Goal: Navigation & Orientation: Find specific page/section

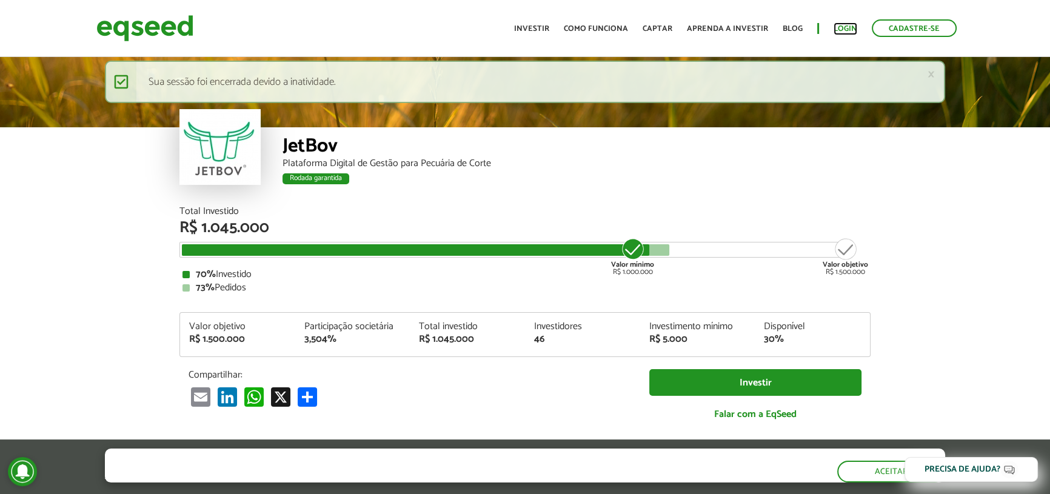
click at [833, 26] on link "Login" at bounding box center [845, 29] width 24 height 8
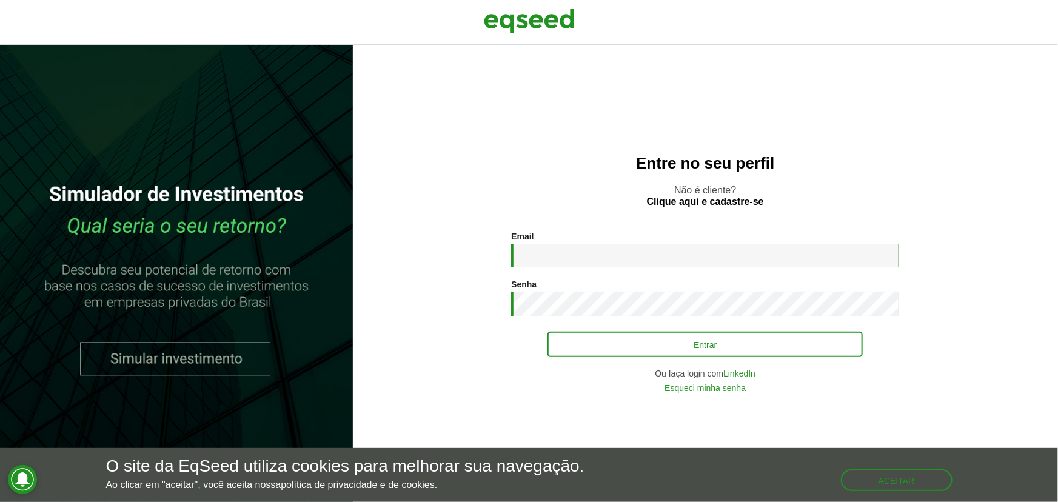
type input "**********"
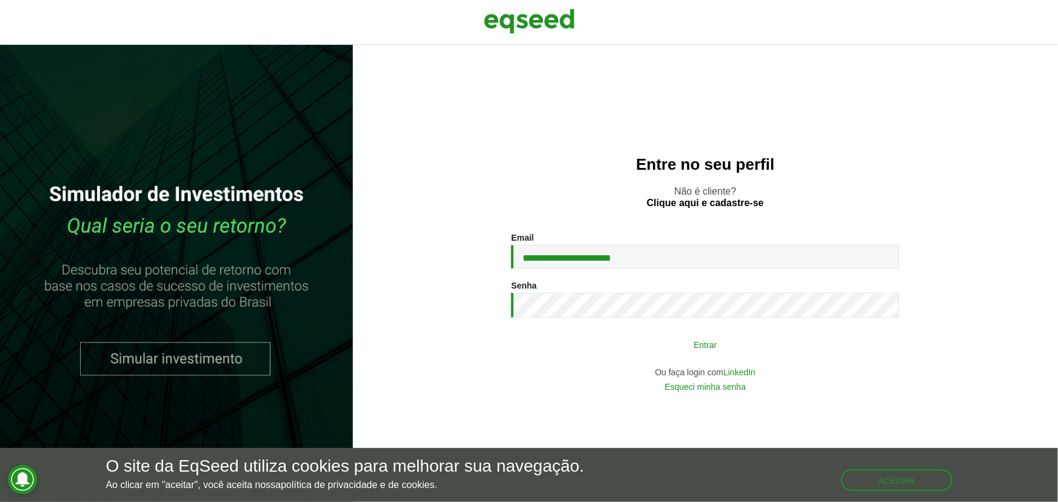
click at [639, 340] on button "Entrar" at bounding box center [704, 344] width 315 height 23
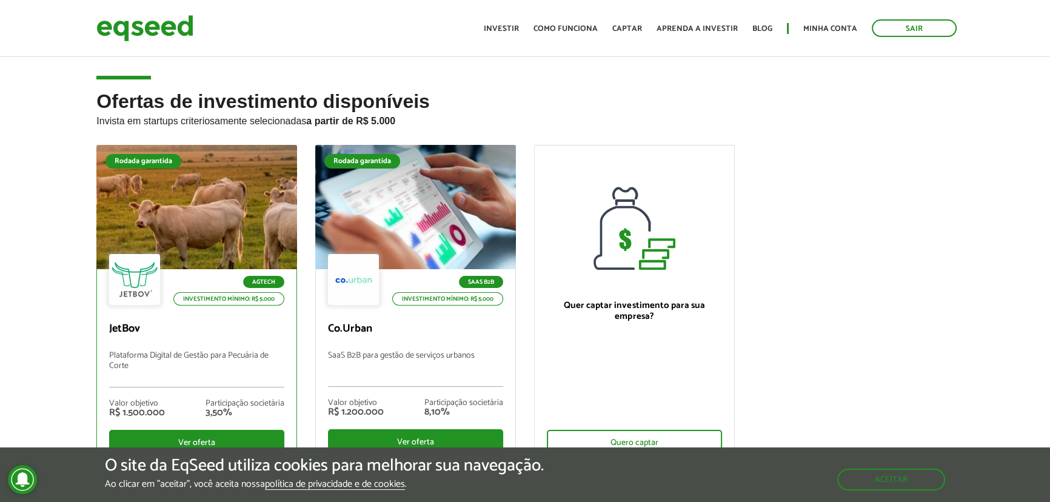
scroll to position [183, 0]
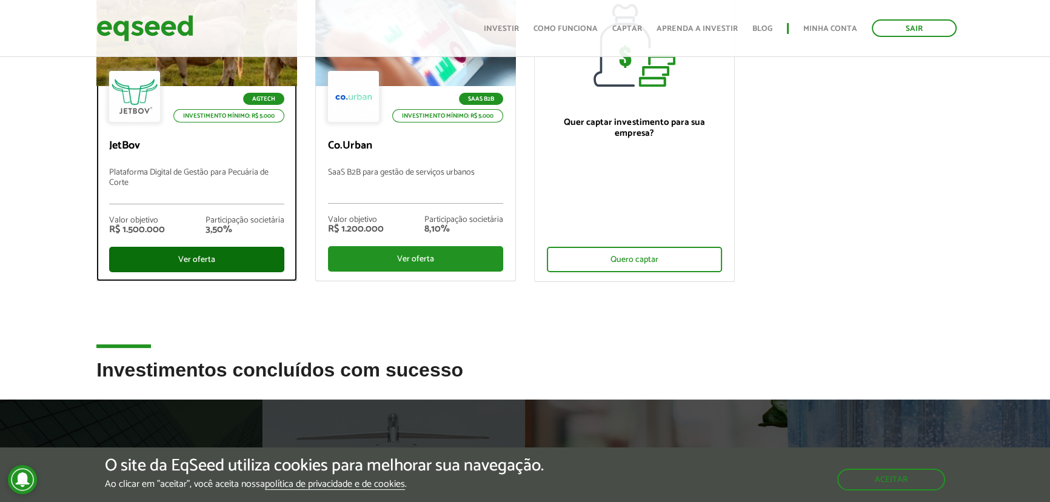
click at [170, 255] on div "Ver oferta" at bounding box center [196, 259] width 175 height 25
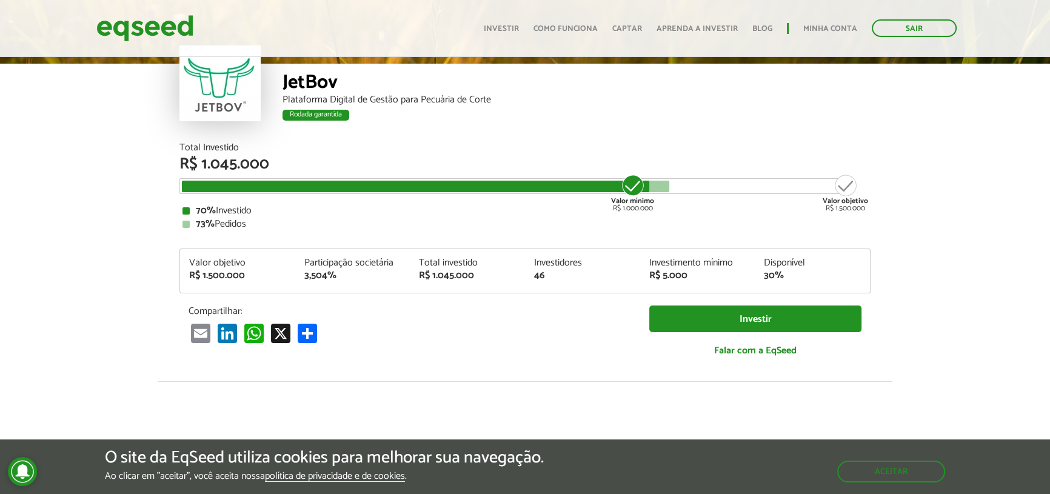
scroll to position [16, 0]
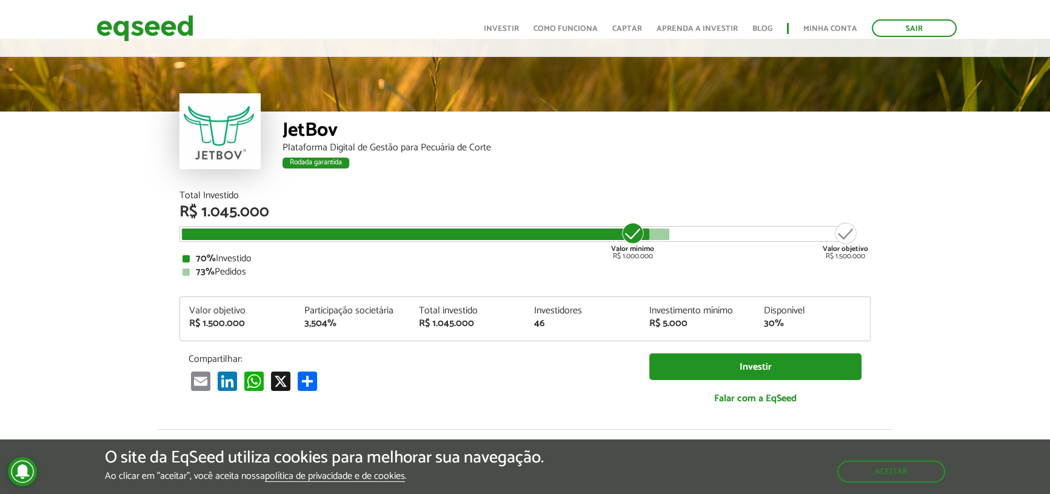
click at [206, 207] on div "R$ 1.045.000" at bounding box center [524, 212] width 691 height 16
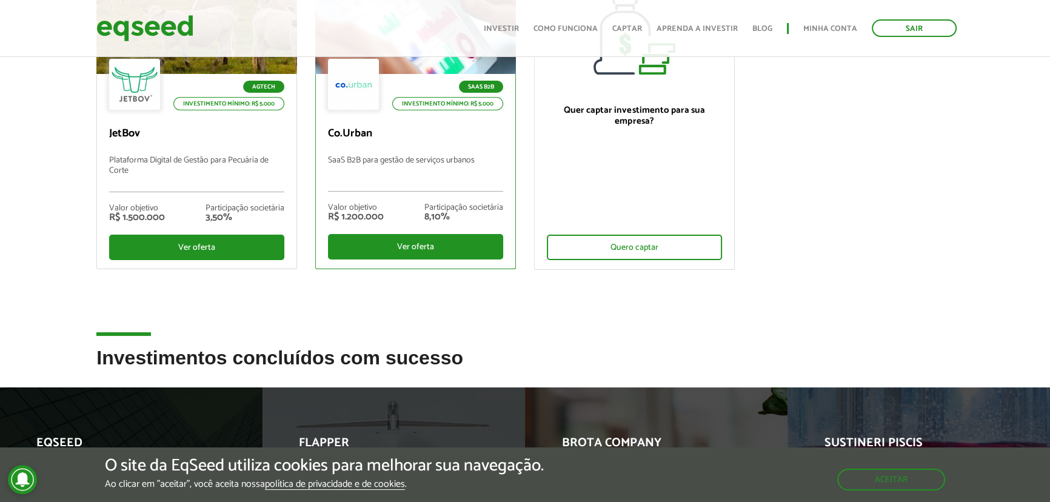
scroll to position [12, 0]
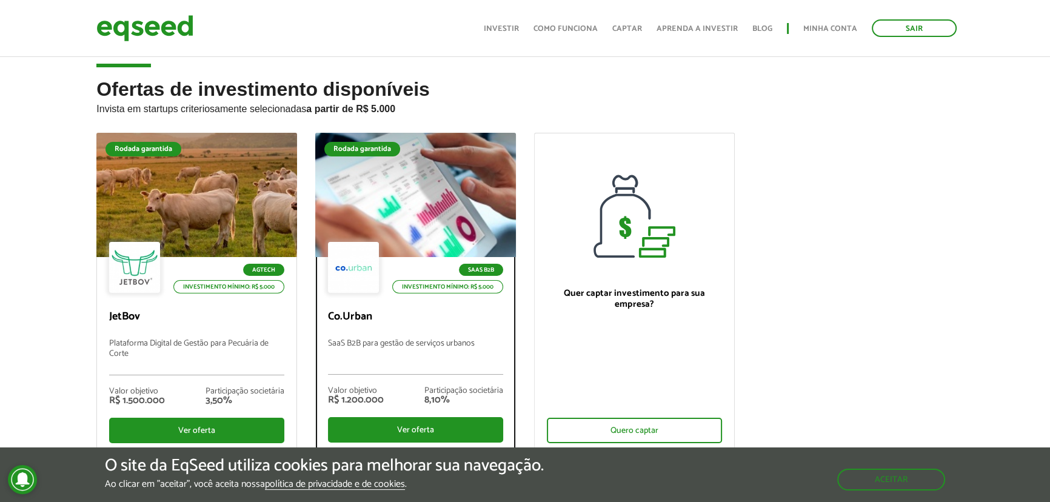
click at [409, 217] on div at bounding box center [415, 195] width 241 height 149
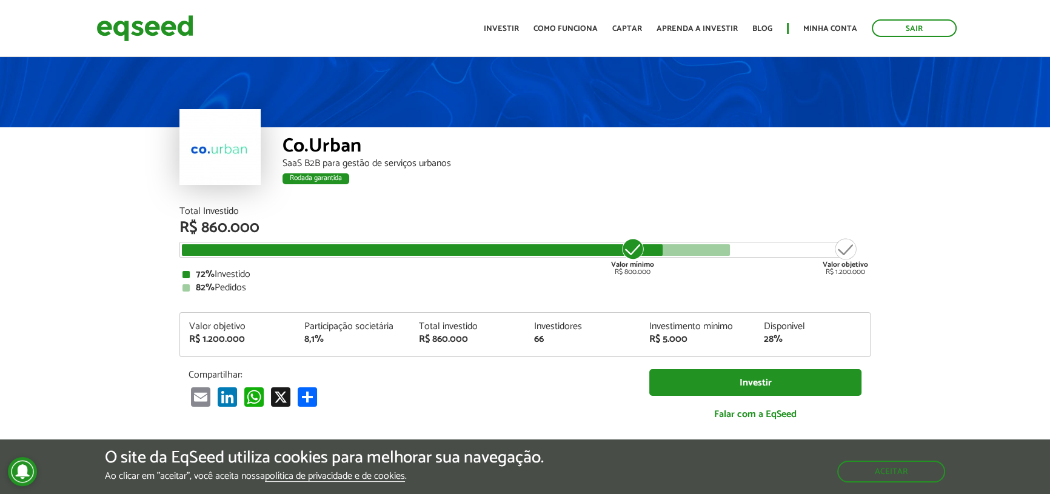
drag, startPoint x: 321, startPoint y: 212, endPoint x: 327, endPoint y: 194, distance: 19.2
